Goal: Task Accomplishment & Management: Manage account settings

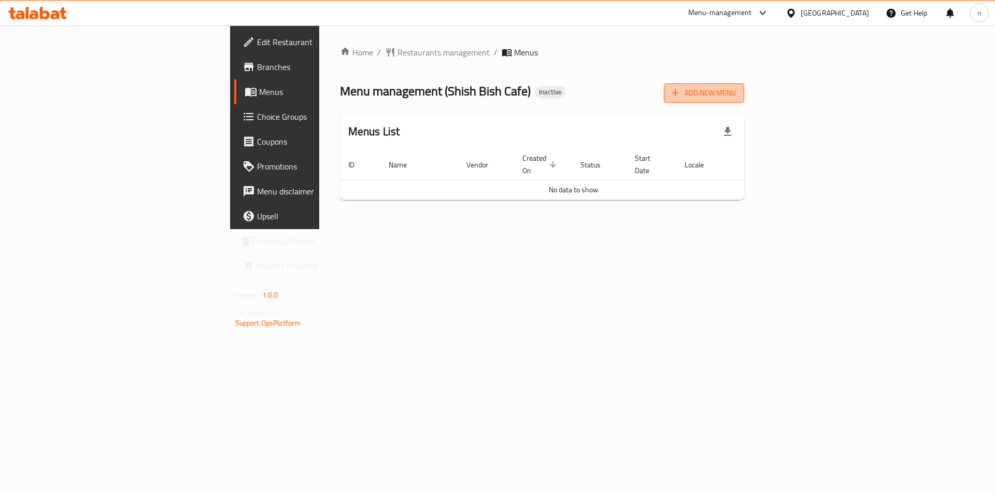
click at [744, 84] on button "Add New Menu" at bounding box center [704, 92] width 80 height 19
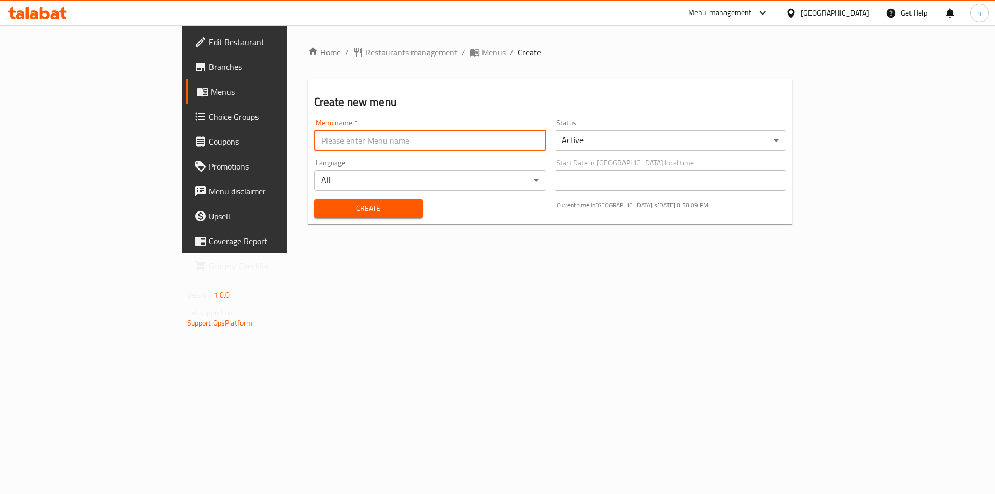
click at [397, 148] on input "text" at bounding box center [430, 140] width 232 height 21
type input "nourhan 18/8"
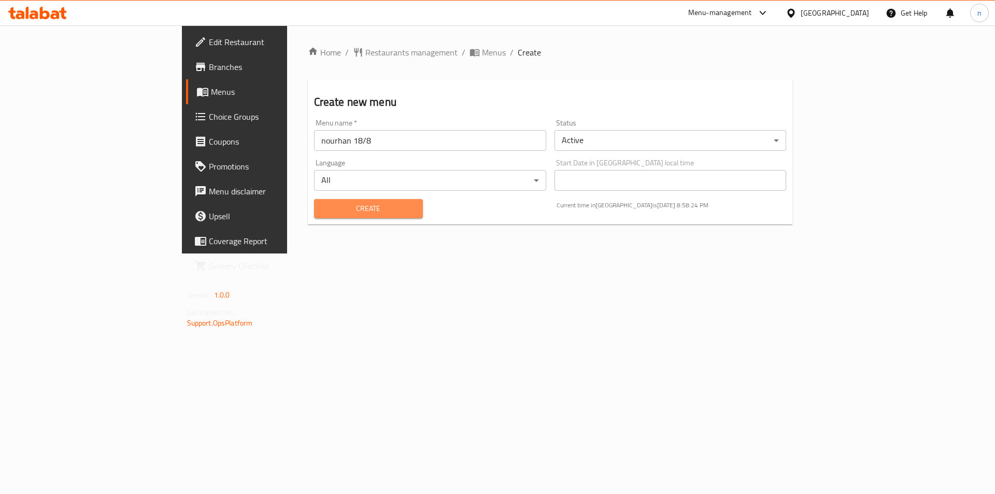
click at [314, 199] on button "Create" at bounding box center [368, 208] width 109 height 19
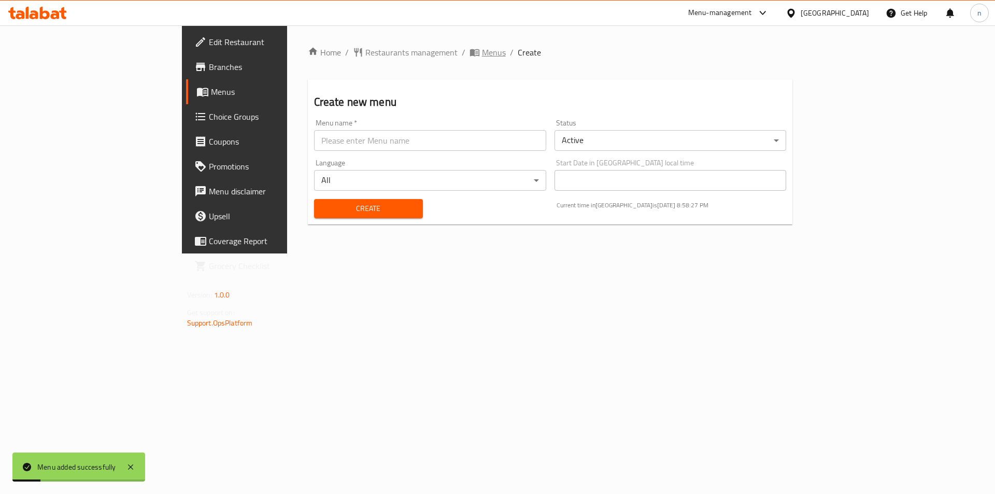
click at [482, 53] on span "Menus" at bounding box center [494, 52] width 24 height 12
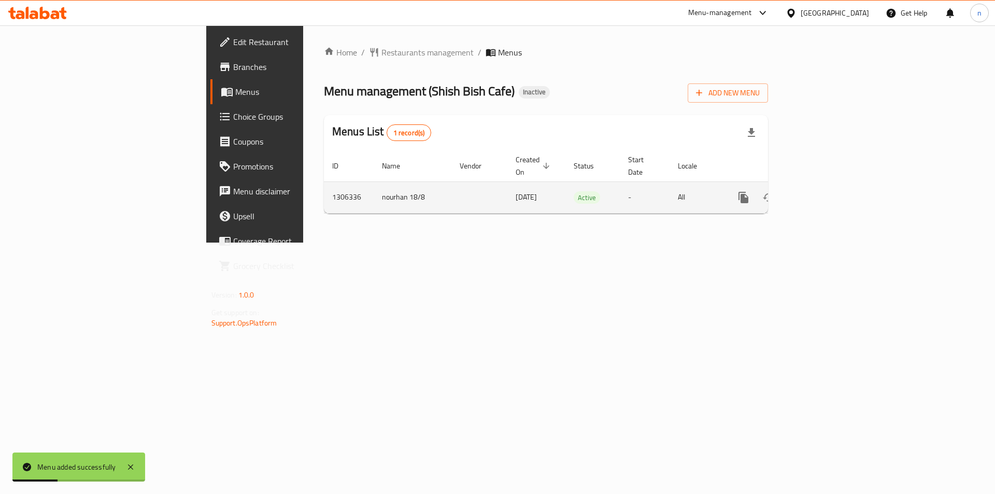
click at [823, 193] on icon "enhanced table" at bounding box center [818, 197] width 9 height 9
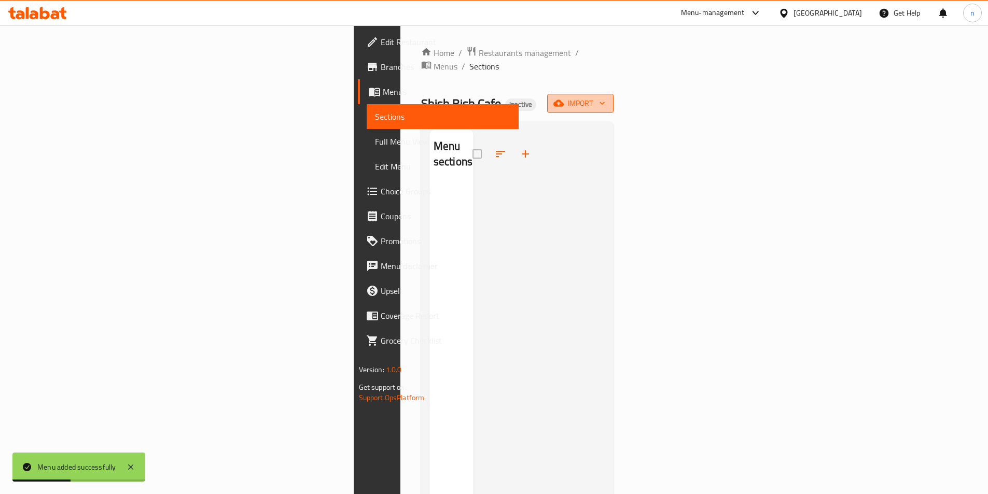
click at [564, 100] on icon "button" at bounding box center [558, 103] width 10 height 7
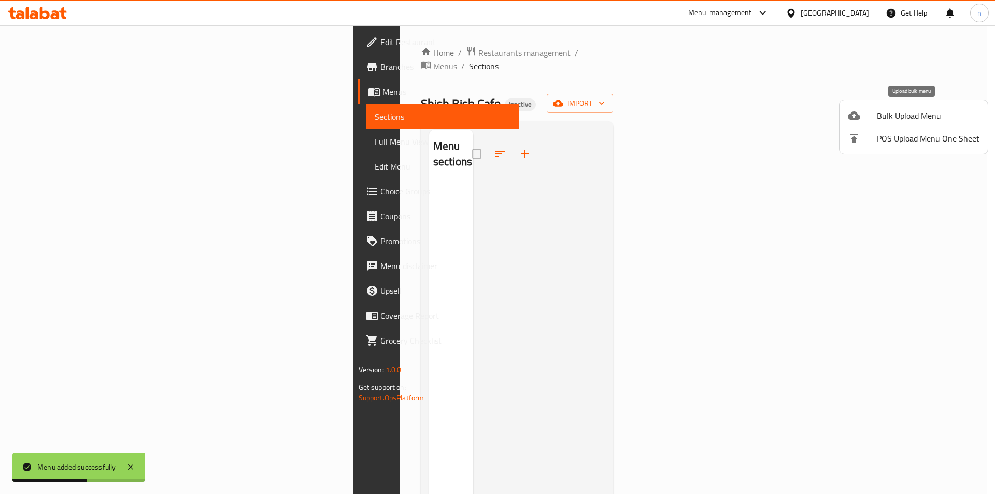
click at [892, 124] on li "Bulk Upload Menu" at bounding box center [914, 115] width 148 height 23
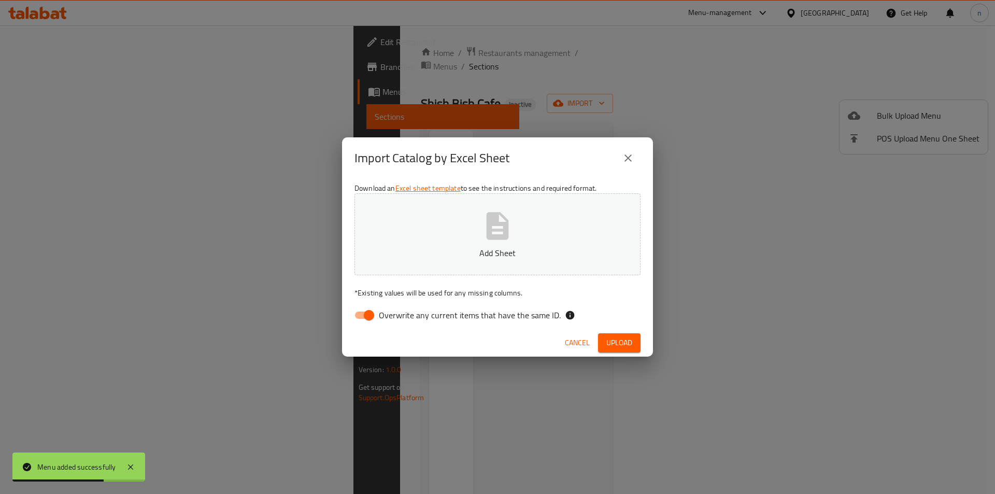
click at [354, 321] on input "Overwrite any current items that have the same ID." at bounding box center [369, 315] width 59 height 20
checkbox input "false"
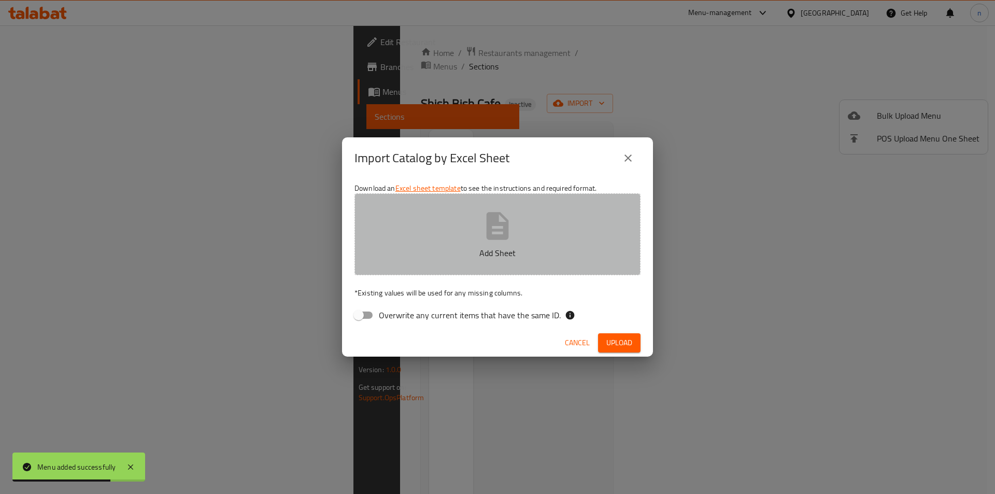
click at [406, 263] on button "Add Sheet" at bounding box center [498, 234] width 286 height 82
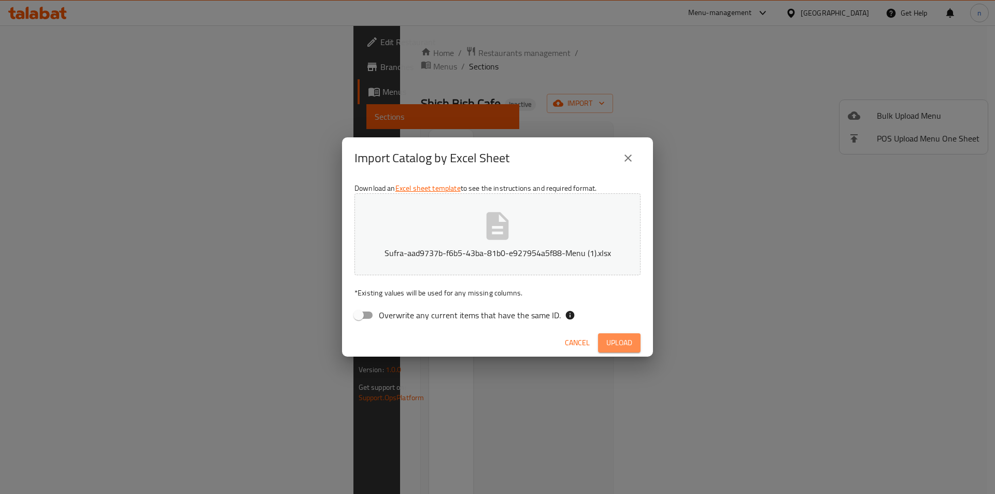
click at [610, 345] on span "Upload" at bounding box center [620, 342] width 26 height 13
click at [630, 153] on icon "close" at bounding box center [628, 158] width 12 height 12
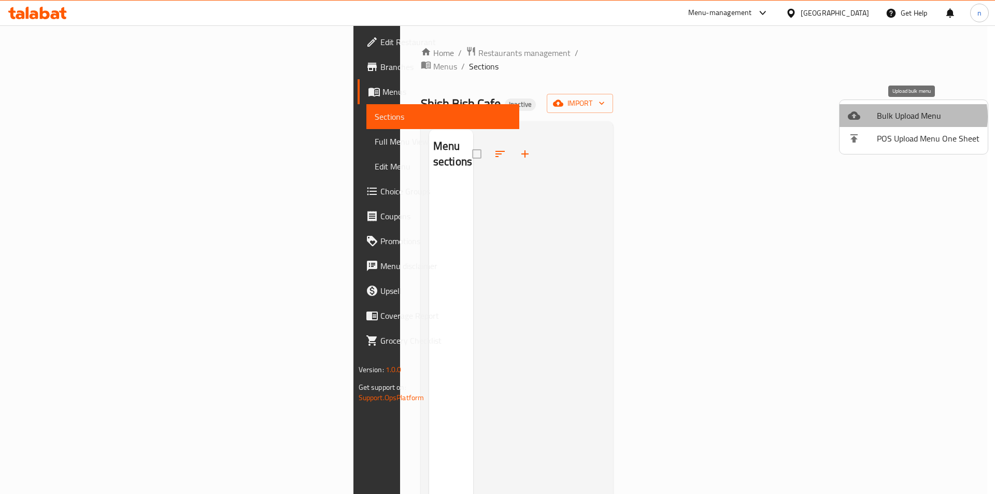
click at [911, 117] on span "Bulk Upload Menu" at bounding box center [928, 115] width 103 height 12
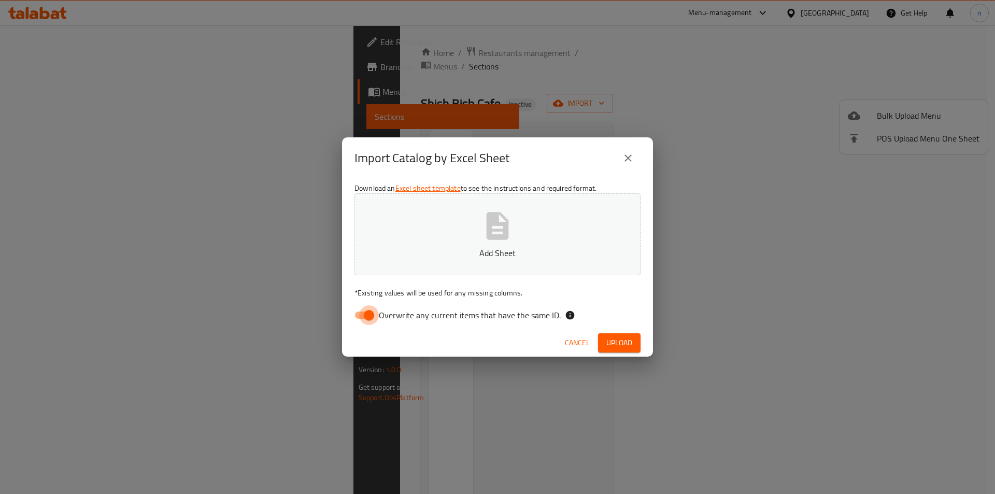
click at [362, 320] on input "Overwrite any current items that have the same ID." at bounding box center [369, 315] width 59 height 20
checkbox input "false"
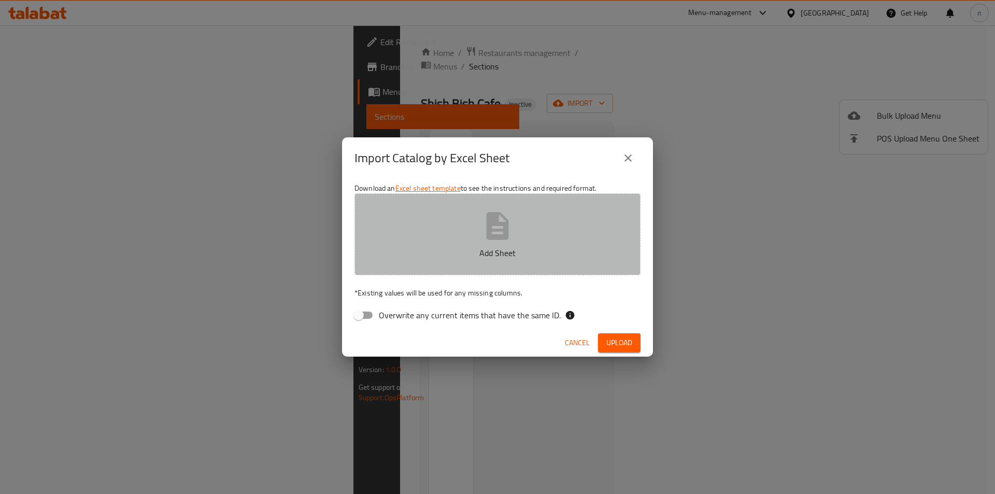
click at [433, 250] on p "Add Sheet" at bounding box center [498, 253] width 254 height 12
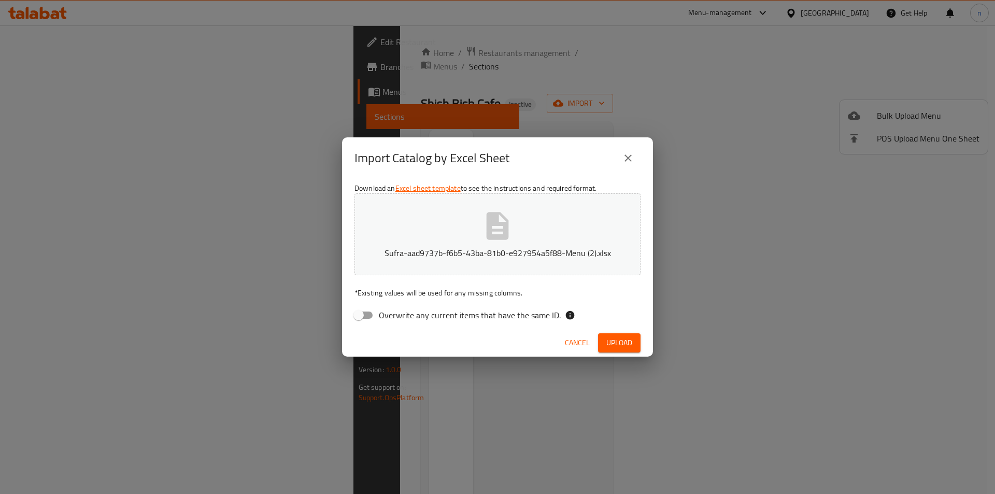
click at [628, 342] on span "Upload" at bounding box center [620, 342] width 26 height 13
click at [620, 341] on span "Upload" at bounding box center [620, 342] width 26 height 13
click at [623, 156] on icon "close" at bounding box center [628, 158] width 12 height 12
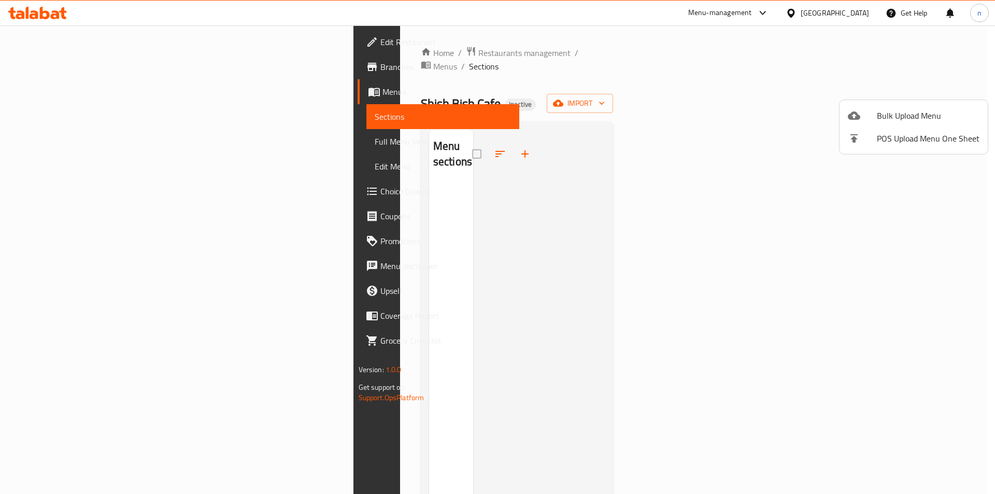
click at [867, 110] on div at bounding box center [862, 115] width 29 height 12
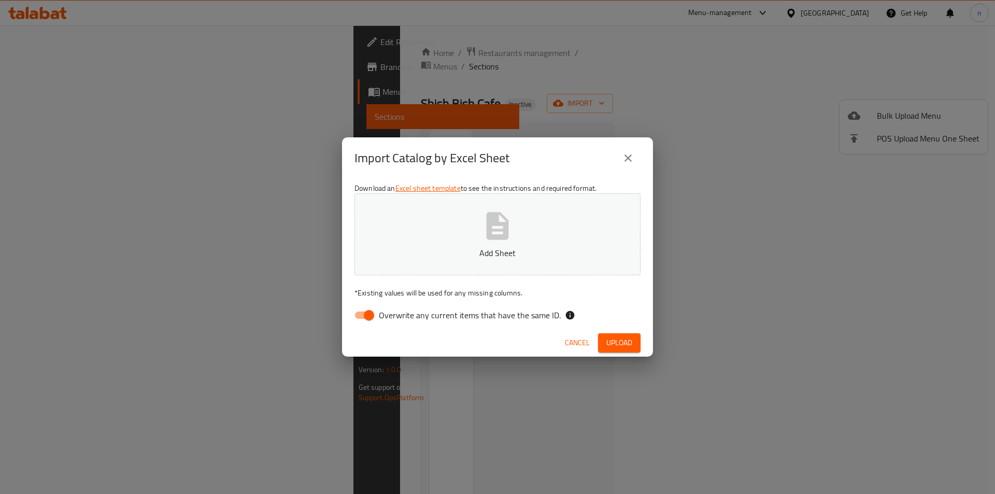
click at [357, 310] on input "Overwrite any current items that have the same ID." at bounding box center [369, 315] width 59 height 20
checkbox input "false"
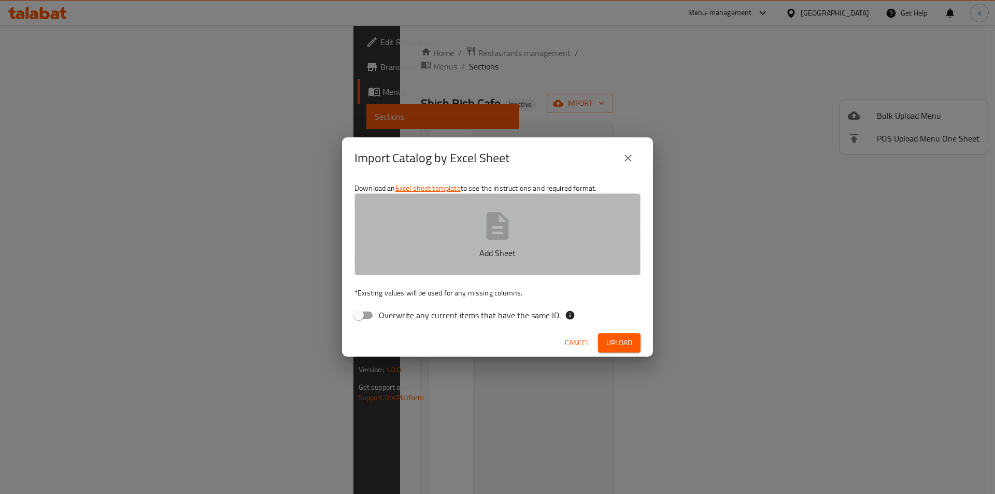
click at [435, 264] on button "Add Sheet" at bounding box center [498, 234] width 286 height 82
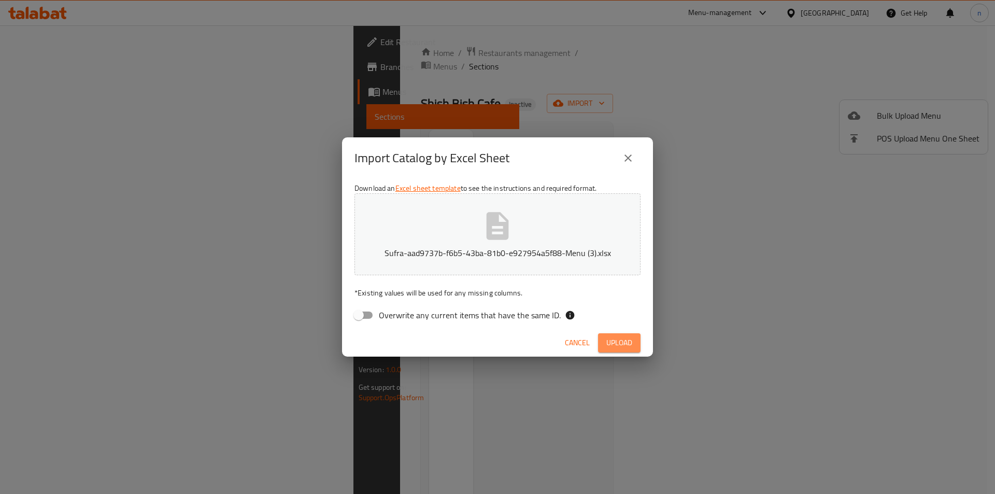
click at [622, 342] on span "Upload" at bounding box center [620, 342] width 26 height 13
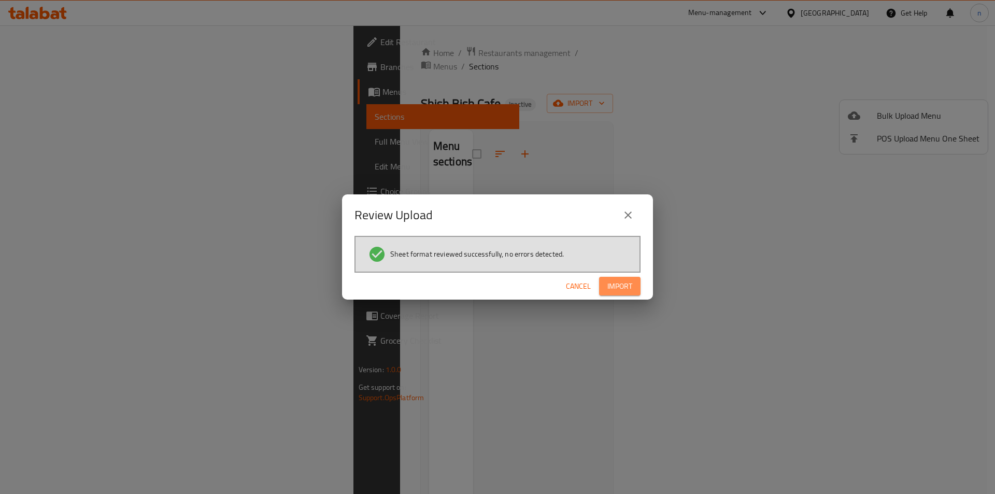
click at [621, 293] on button "Import" at bounding box center [619, 286] width 41 height 19
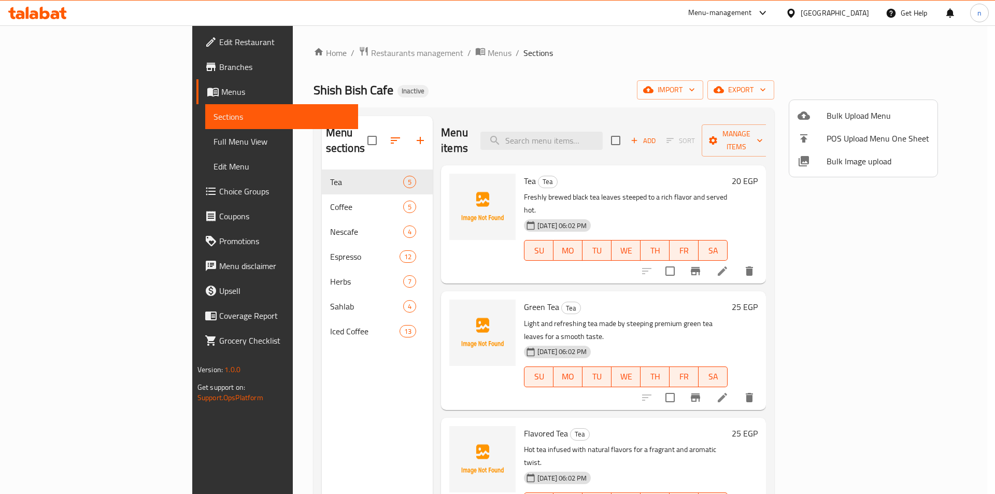
click at [73, 149] on div at bounding box center [497, 247] width 995 height 494
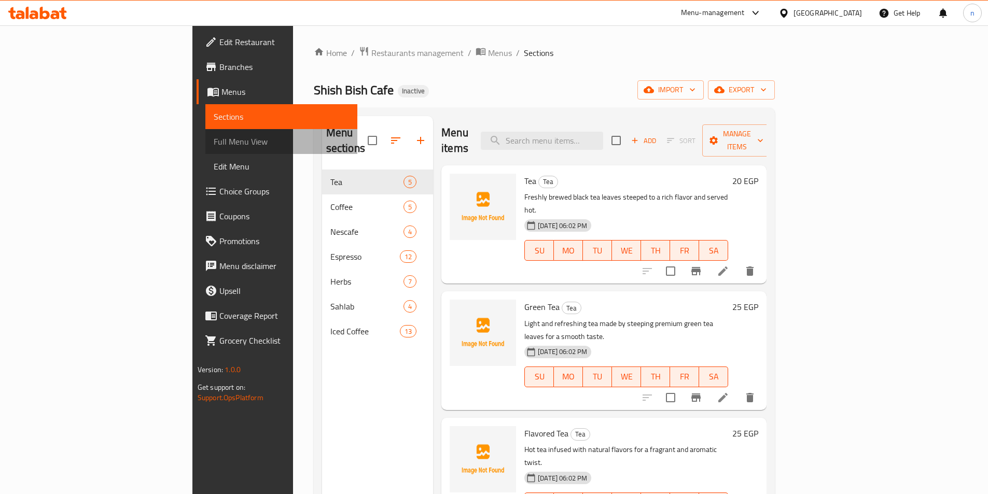
click at [214, 138] on span "Full Menu View" at bounding box center [281, 141] width 135 height 12
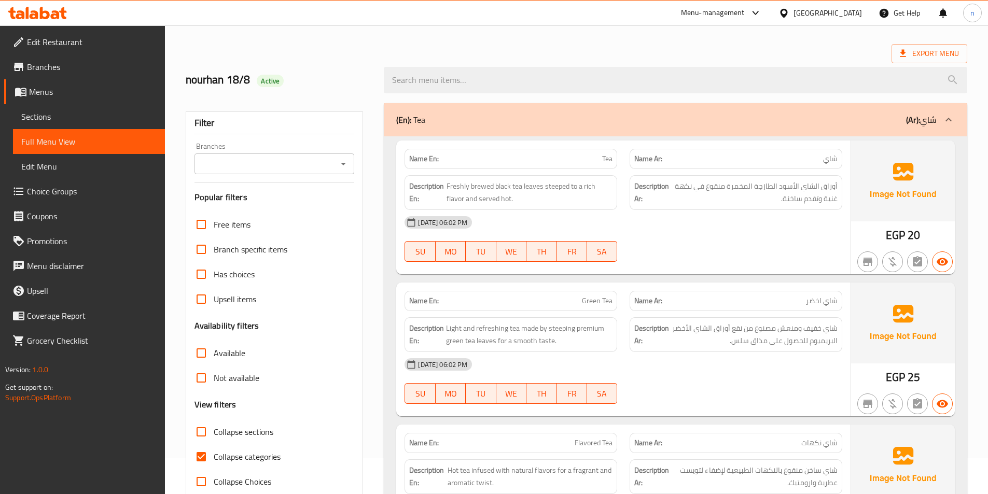
scroll to position [104, 0]
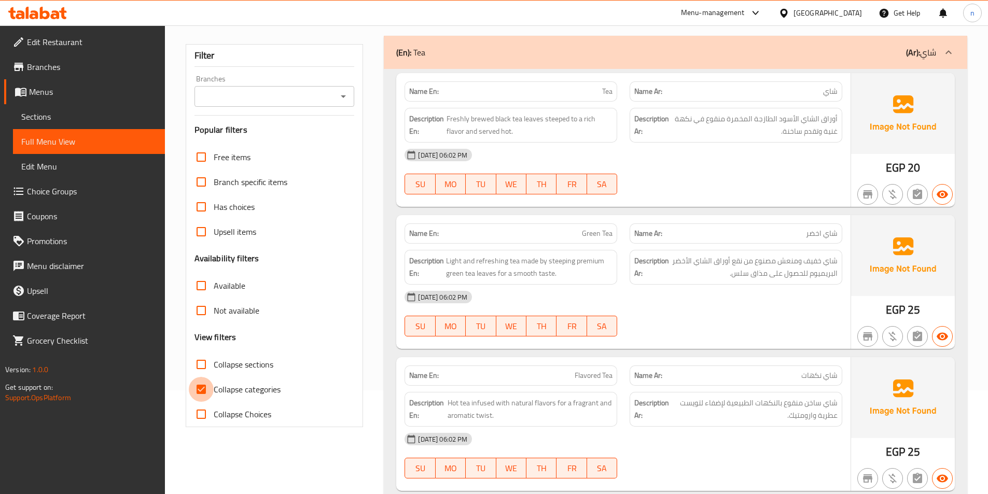
click at [204, 387] on input "Collapse categories" at bounding box center [201, 389] width 25 height 25
checkbox input "false"
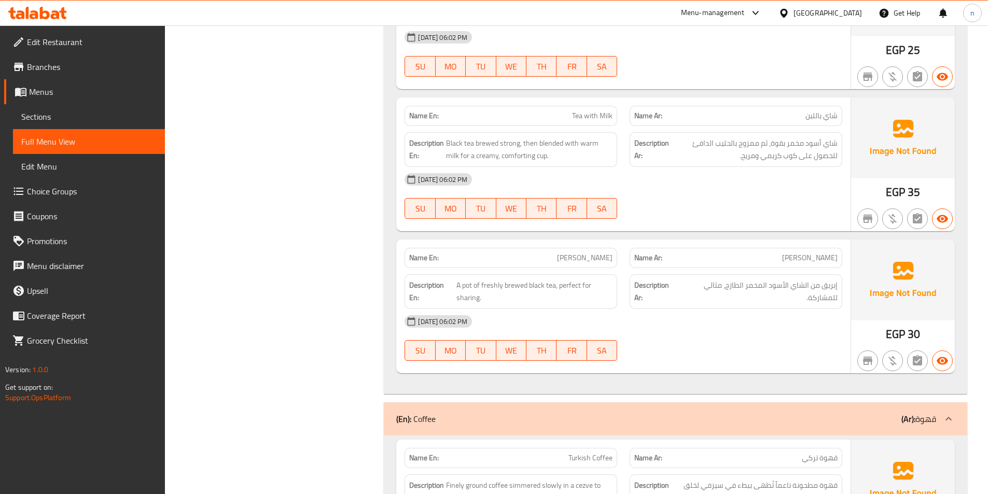
scroll to position [0, 0]
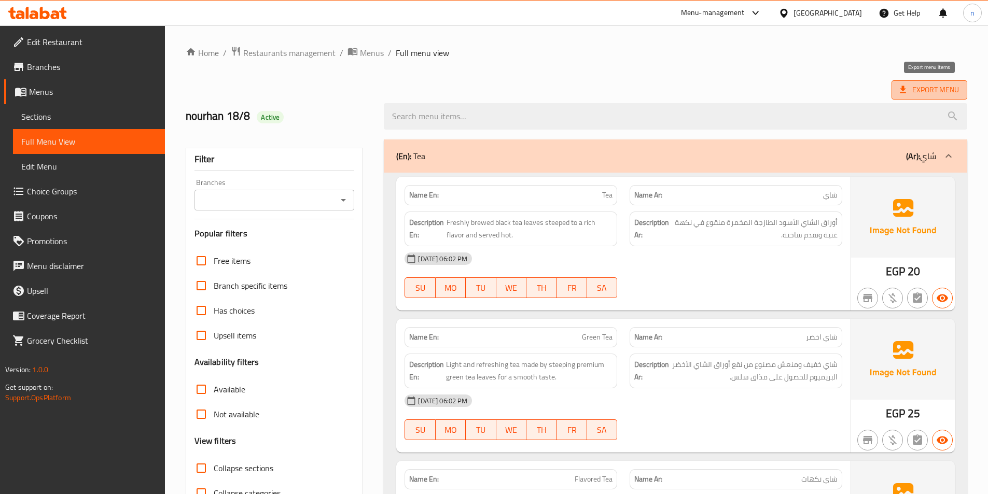
click at [924, 91] on span "Export Menu" at bounding box center [928, 89] width 59 height 13
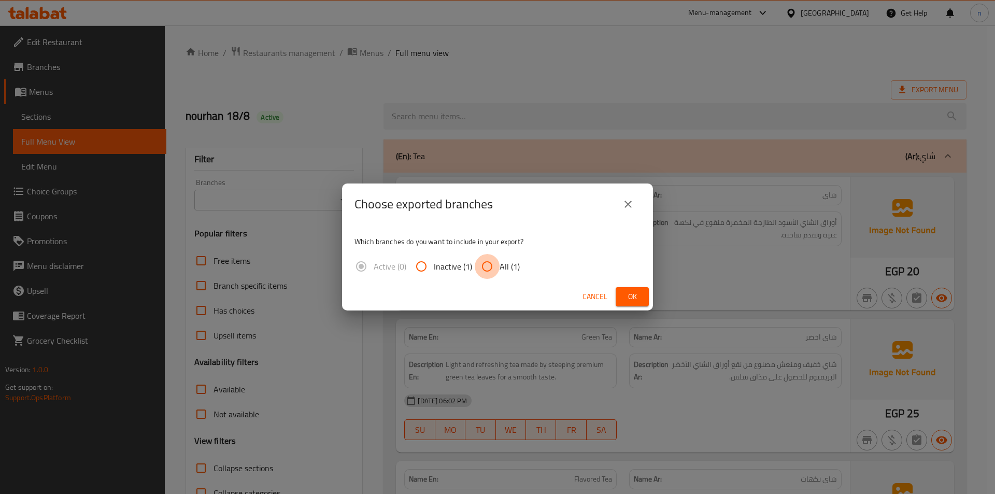
click at [490, 266] on input "All (1)" at bounding box center [487, 266] width 25 height 25
radio input "true"
click at [639, 296] on span "Ok" at bounding box center [632, 296] width 17 height 13
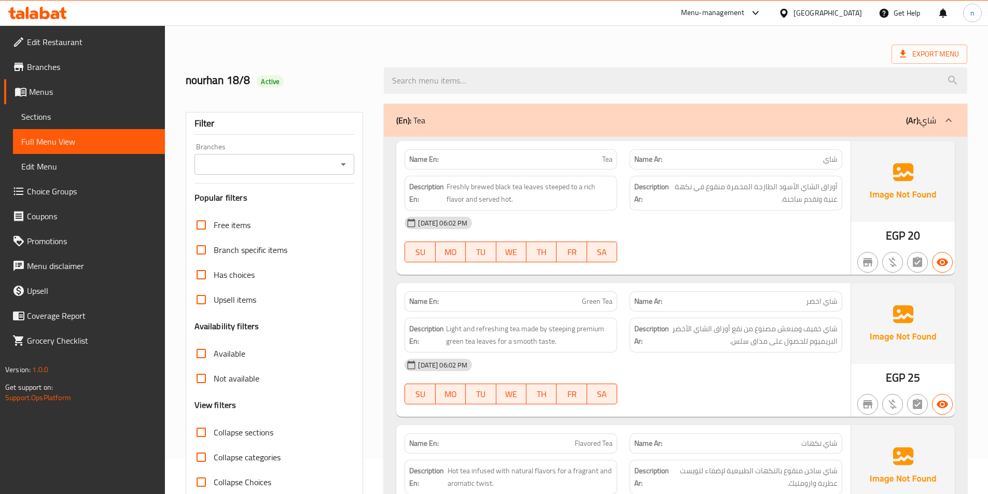
scroll to position [52, 0]
